Goal: Information Seeking & Learning: Learn about a topic

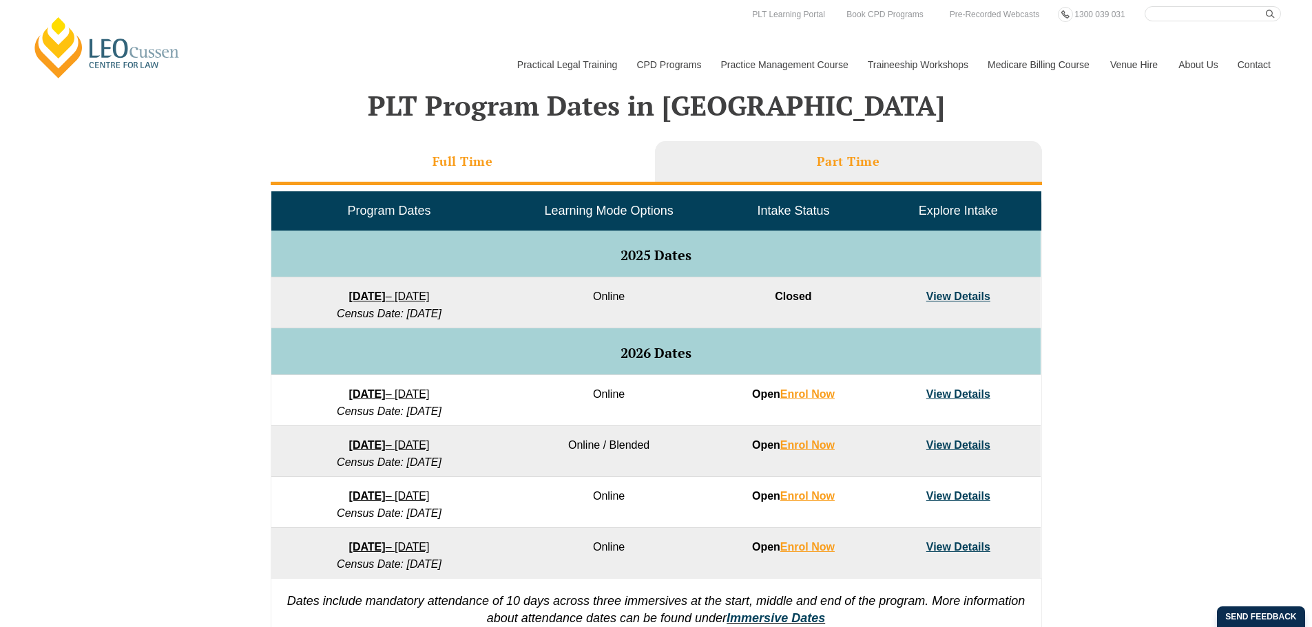
click at [491, 150] on li "Full Time" at bounding box center [463, 163] width 384 height 44
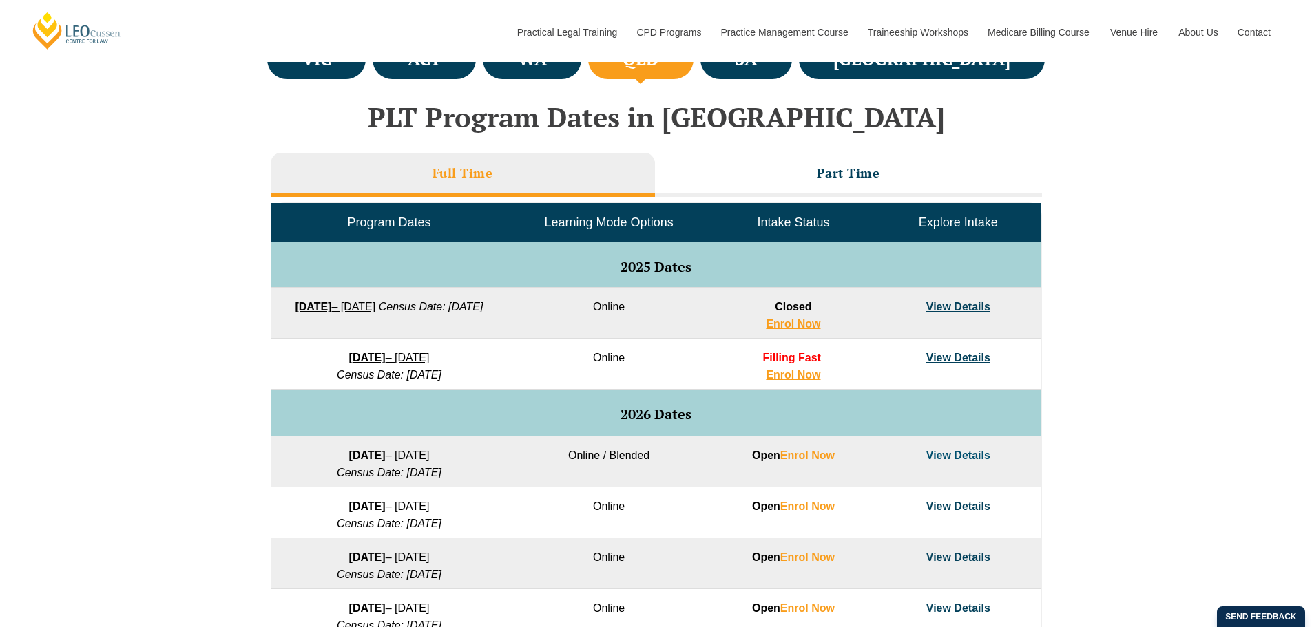
scroll to position [275, 0]
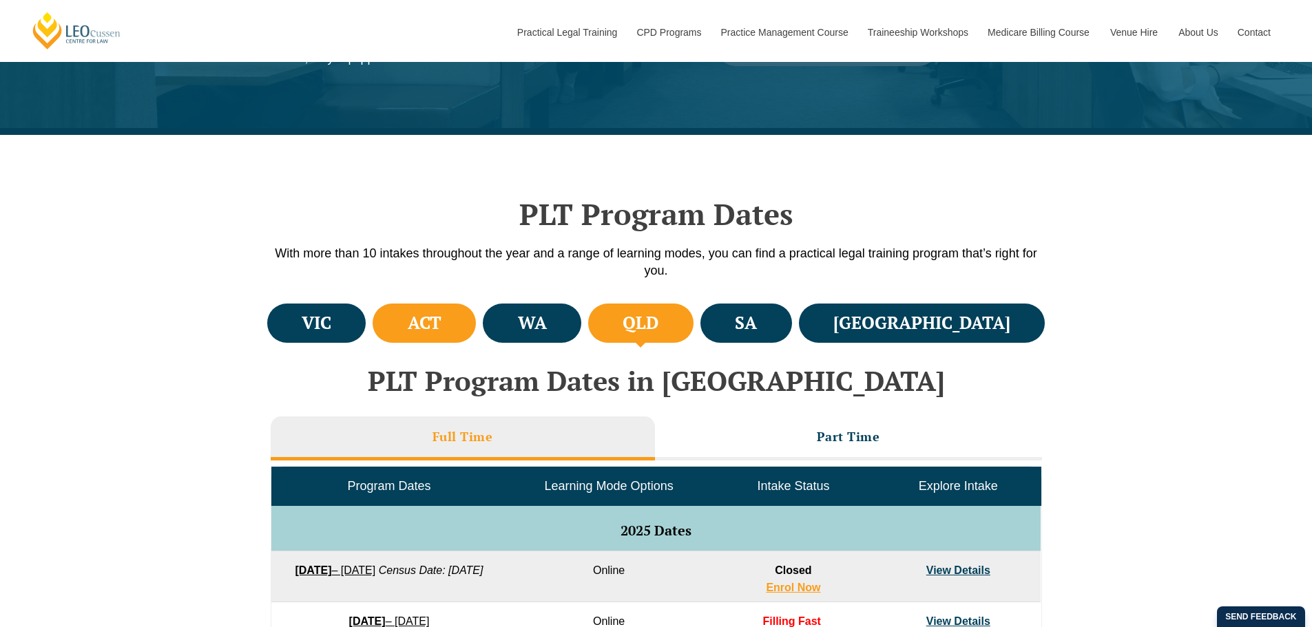
click at [441, 329] on h4 "ACT" at bounding box center [425, 323] width 34 height 23
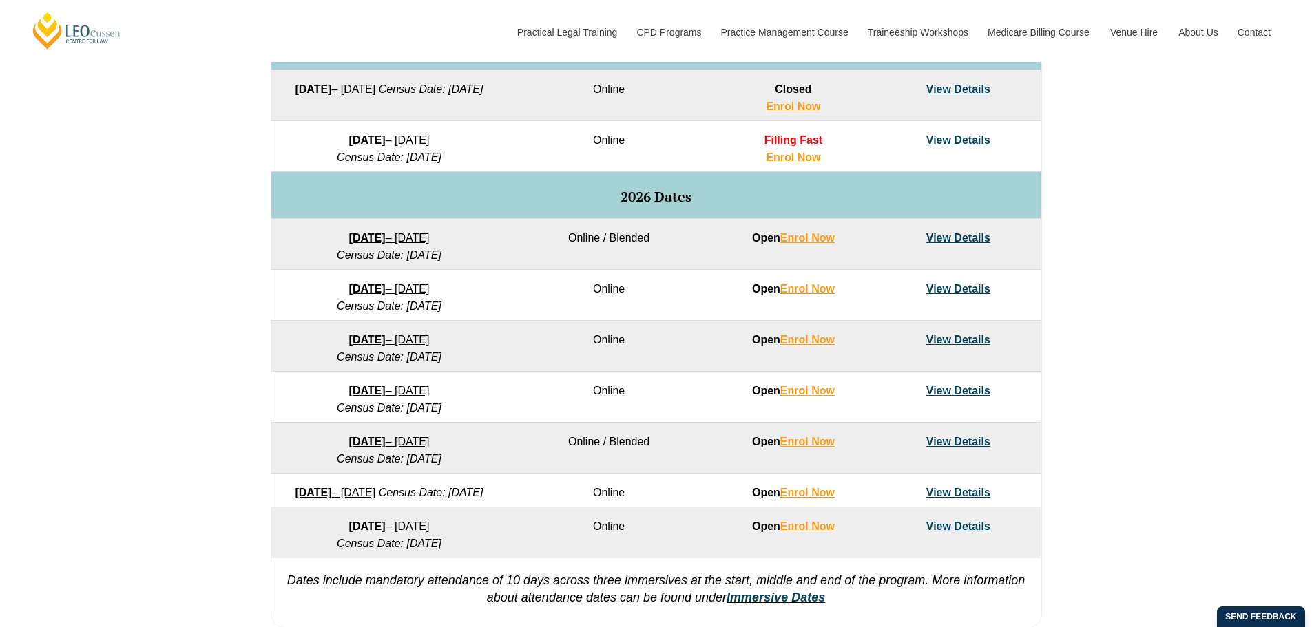
scroll to position [757, 0]
click at [500, 432] on td "3 August 2026 – 18 December 2026 Census Date: 31 August 2026" at bounding box center [388, 447] width 235 height 51
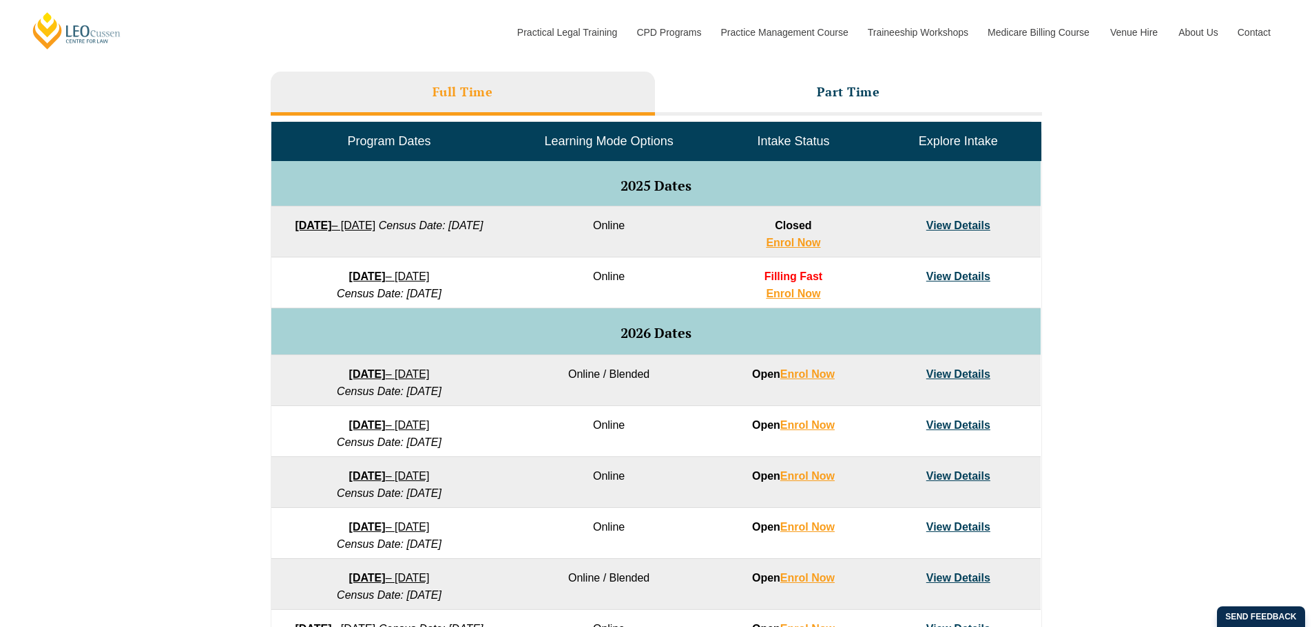
scroll to position [620, 0]
click at [881, 83] on li "Part Time" at bounding box center [848, 94] width 387 height 44
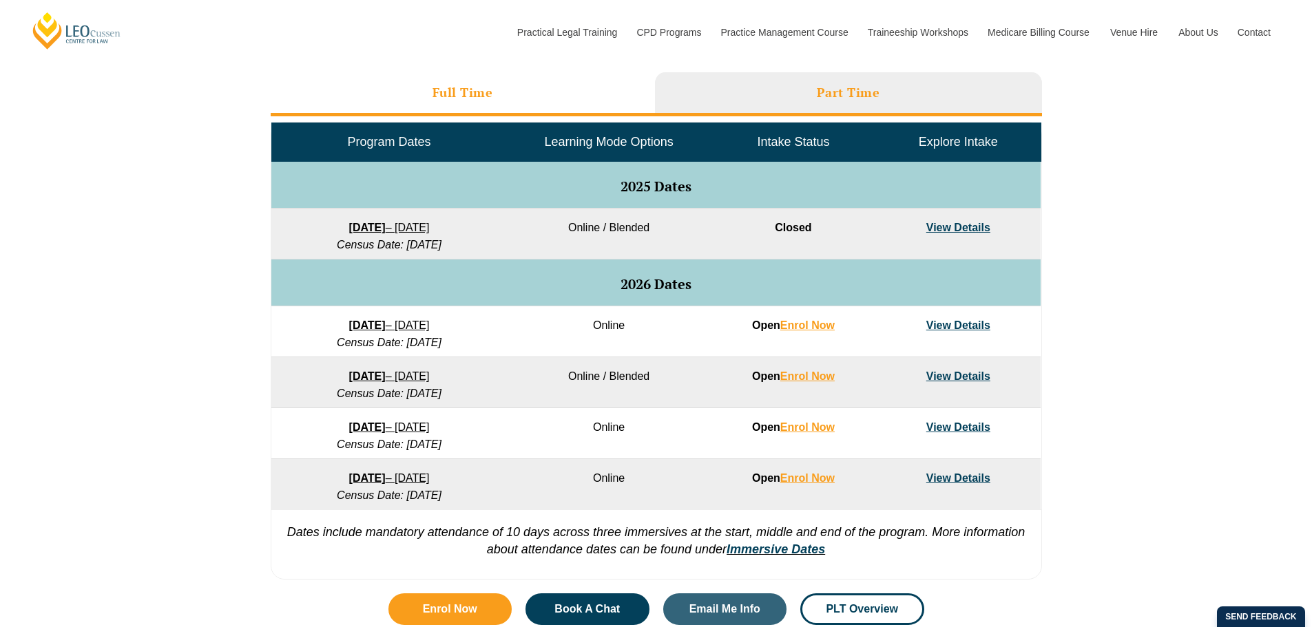
click at [470, 83] on li "Full Time" at bounding box center [463, 94] width 384 height 44
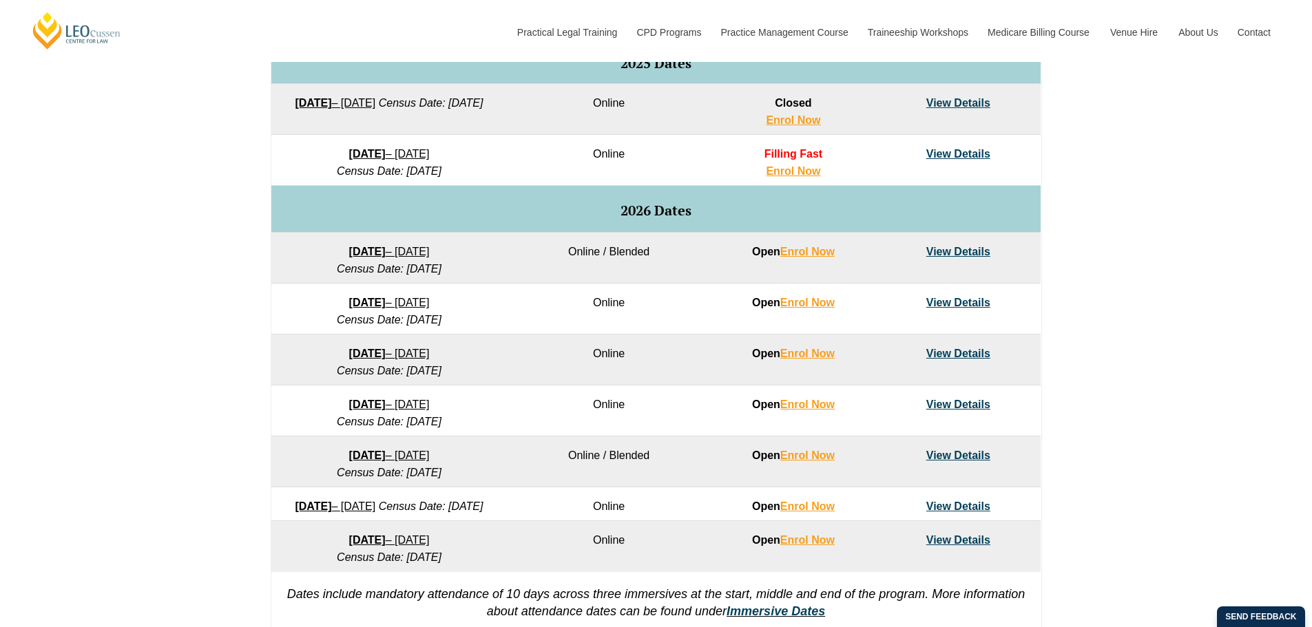
scroll to position [964, 0]
